Goal: Task Accomplishment & Management: Manage account settings

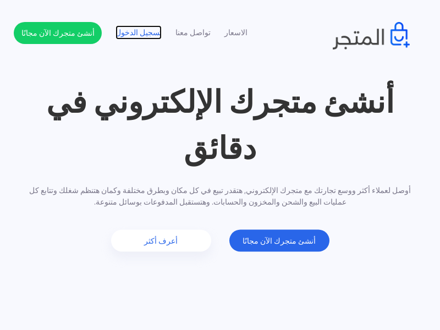
click at [137, 32] on link "تسجيل الدخول" at bounding box center [138, 33] width 46 height 12
